Goal: Find specific page/section: Find specific page/section

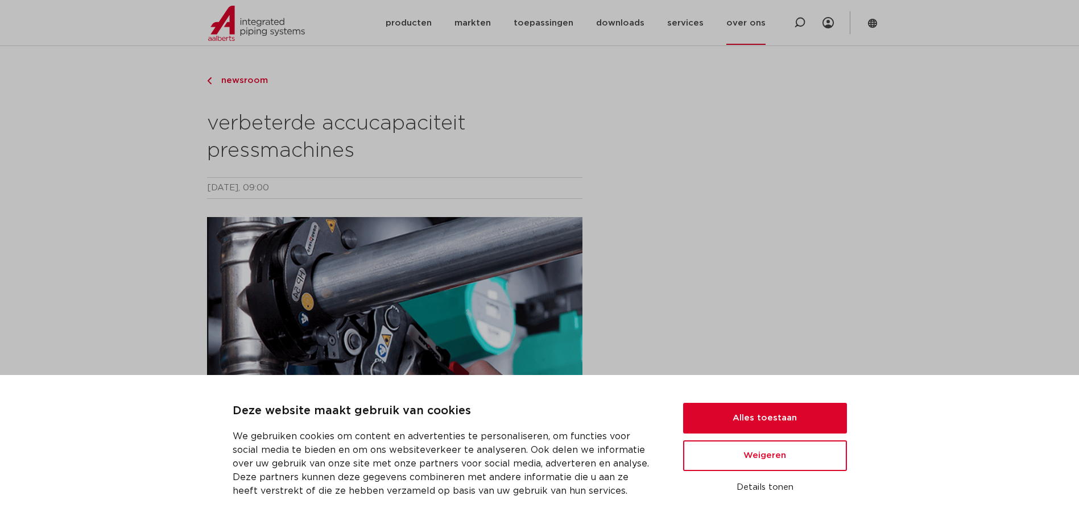
click at [750, 30] on link "over ons" at bounding box center [745, 23] width 39 height 44
click at [404, 18] on link "producten" at bounding box center [409, 23] width 46 height 44
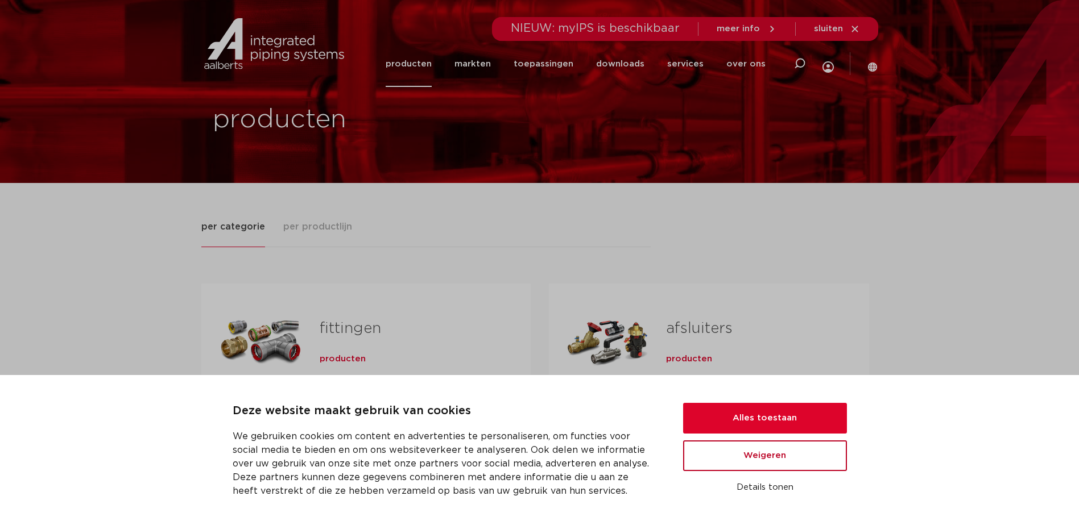
click at [769, 465] on button "Weigeren" at bounding box center [765, 456] width 164 height 31
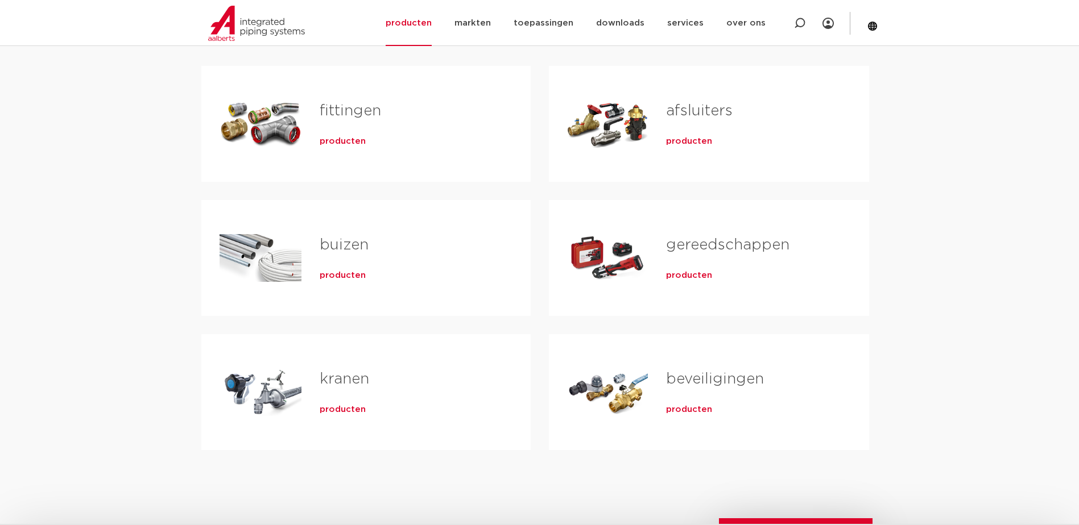
scroll to position [227, 0]
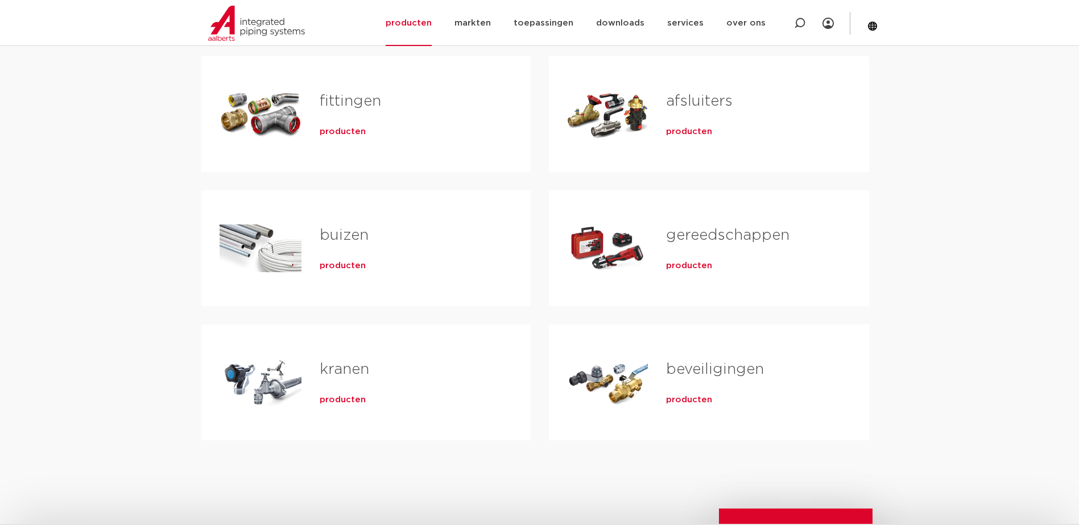
click at [697, 259] on div "producten" at bounding box center [749, 264] width 166 height 16
click at [697, 225] on h2 "gereedschappen" at bounding box center [749, 238] width 166 height 26
click at [689, 267] on span "producten" at bounding box center [689, 265] width 46 height 11
